Goal: Information Seeking & Learning: Learn about a topic

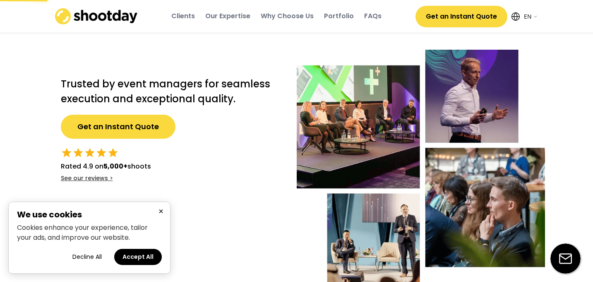
select select ""en""
click at [119, 15] on img at bounding box center [96, 16] width 83 height 16
click at [125, 13] on img at bounding box center [96, 16] width 83 height 16
click at [230, 14] on div "Our Expertise" at bounding box center [227, 16] width 45 height 9
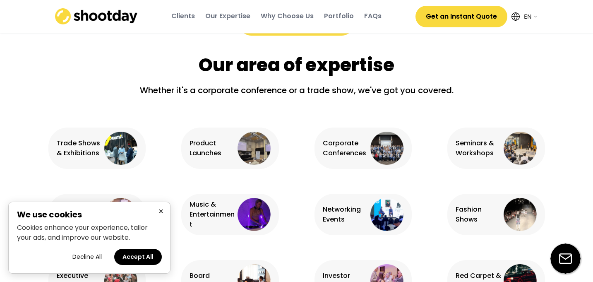
scroll to position [518, 0]
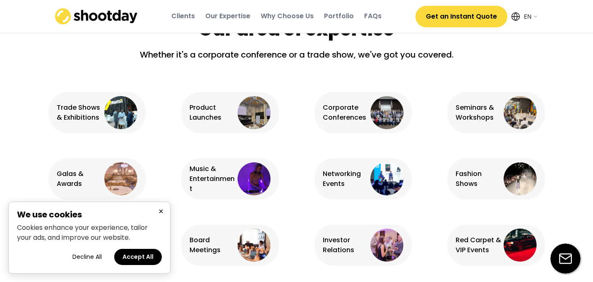
click at [286, 16] on div "Why Choose Us" at bounding box center [287, 16] width 53 height 9
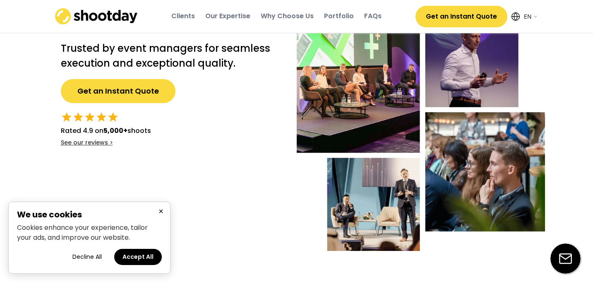
scroll to position [0, 0]
